Goal: Information Seeking & Learning: Learn about a topic

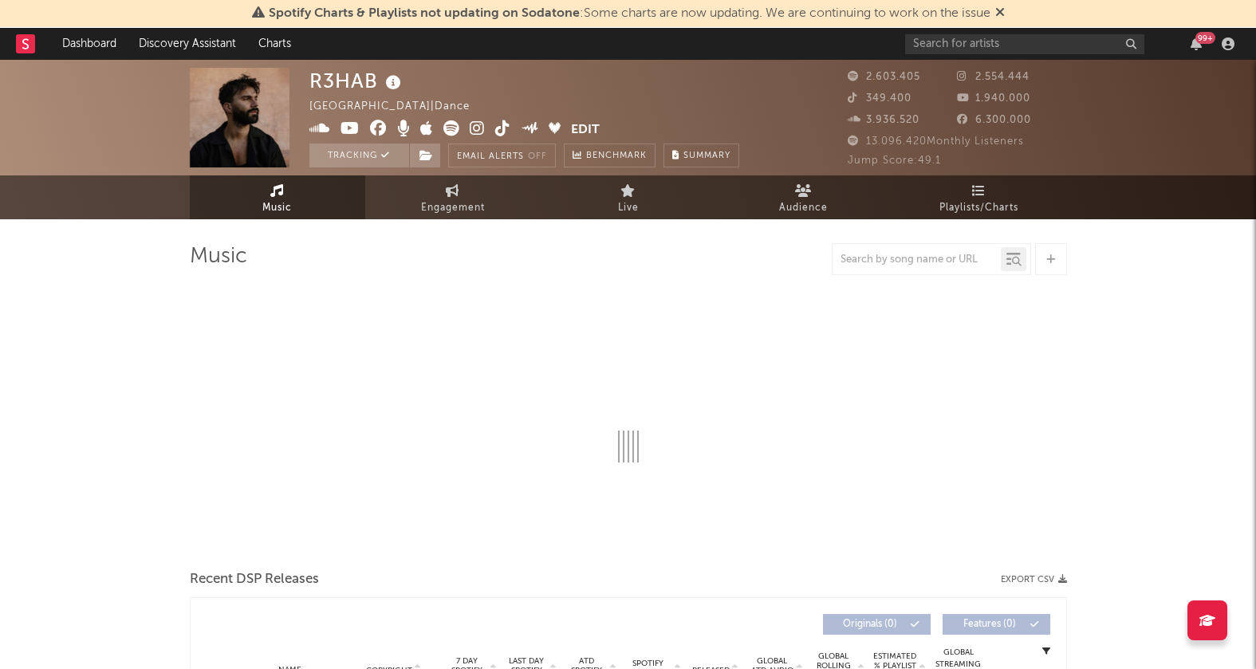
select select "6m"
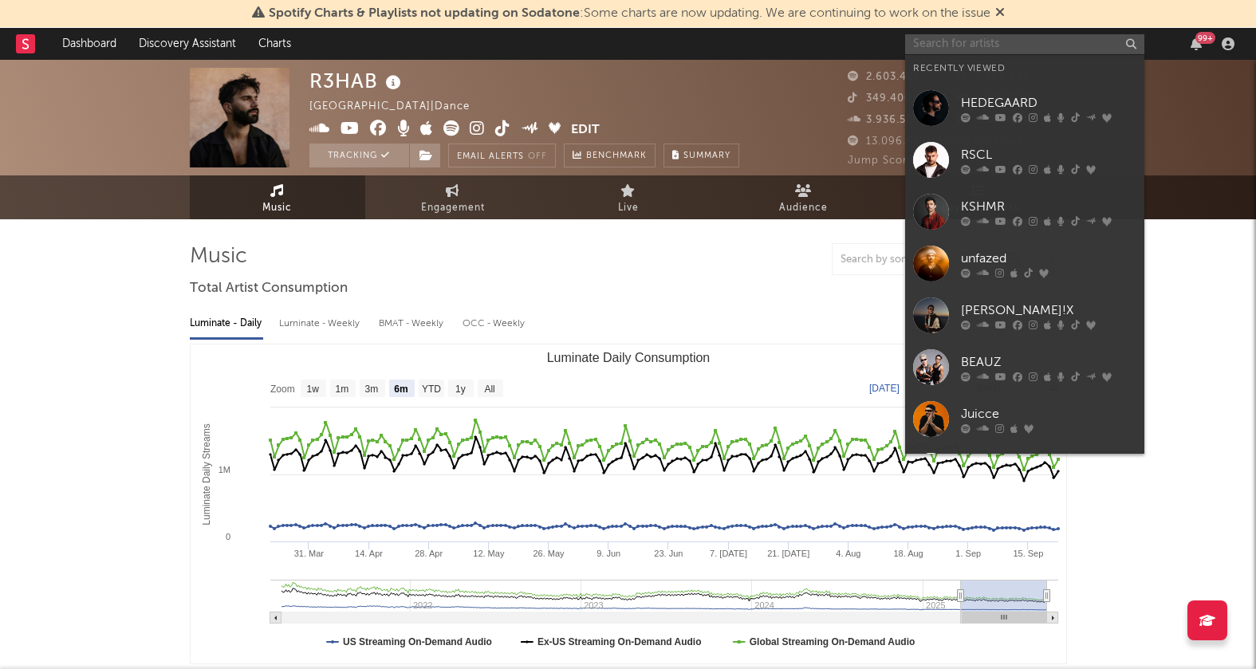
click at [983, 41] on input "text" at bounding box center [1024, 44] width 239 height 20
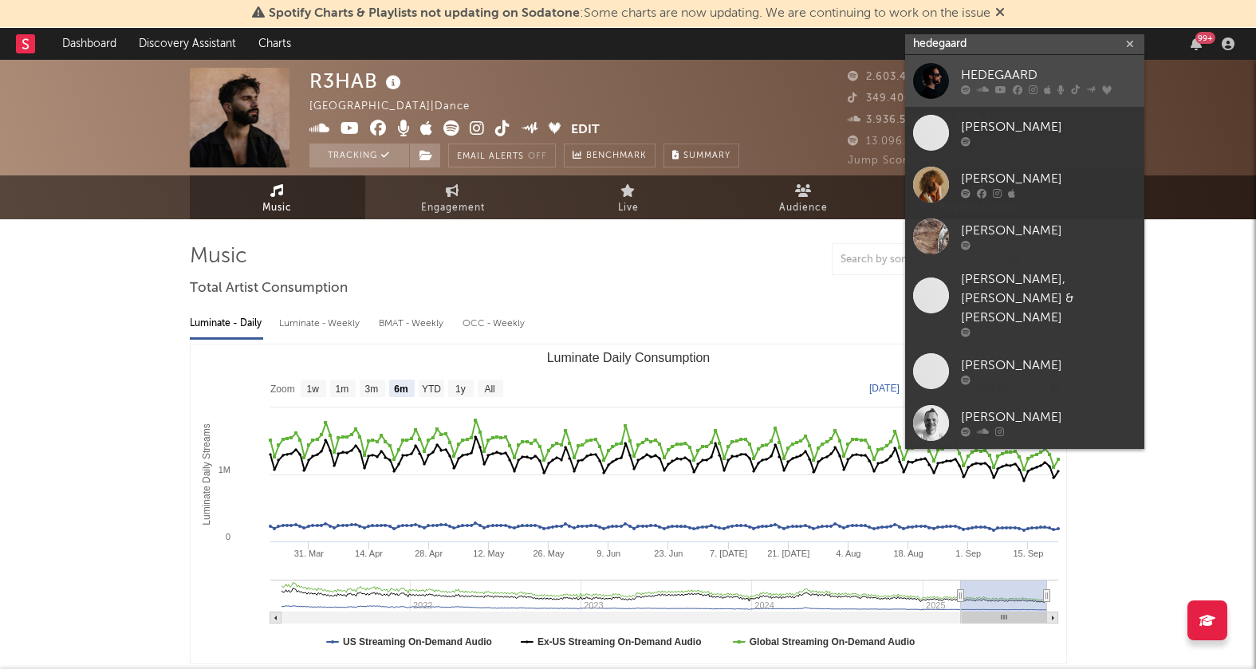
type input "hedegaard"
click at [1017, 92] on icon at bounding box center [1018, 90] width 10 height 10
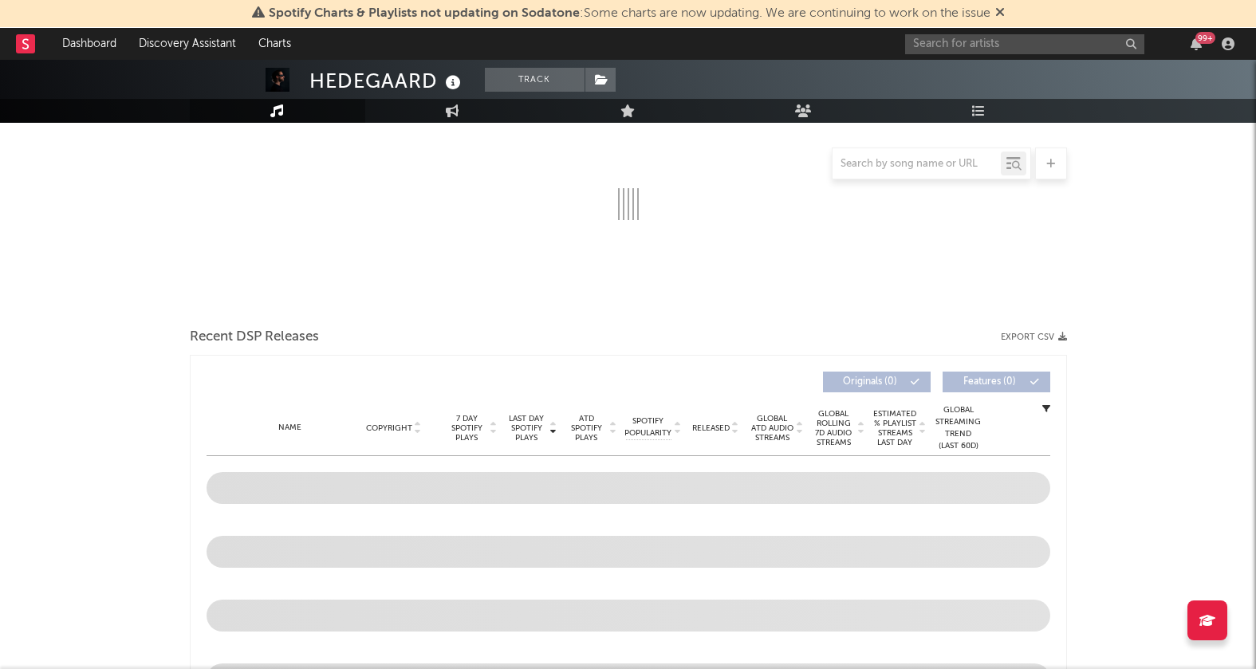
select select "6m"
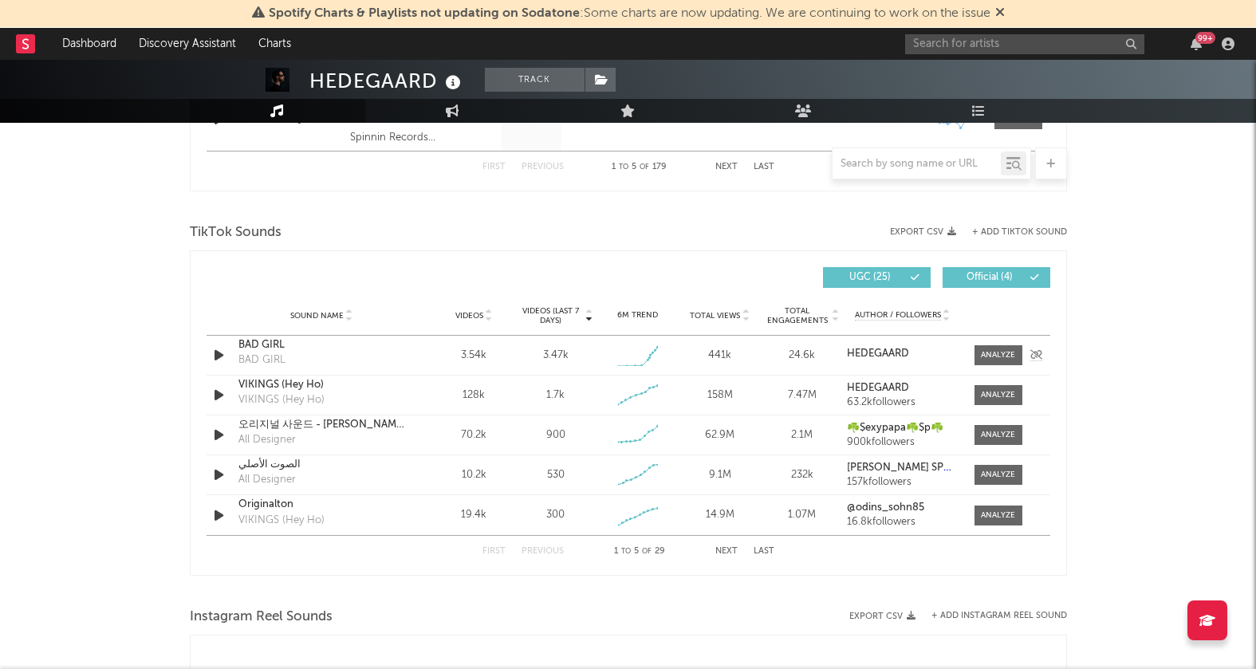
scroll to position [995, 0]
